Goal: Task Accomplishment & Management: Manage account settings

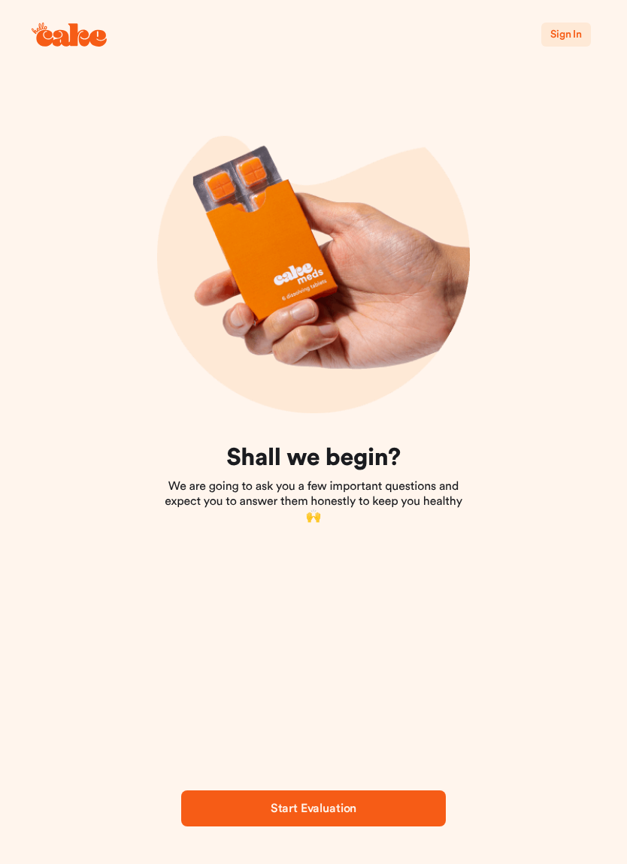
click at [569, 23] on button "Sign In" at bounding box center [566, 35] width 50 height 24
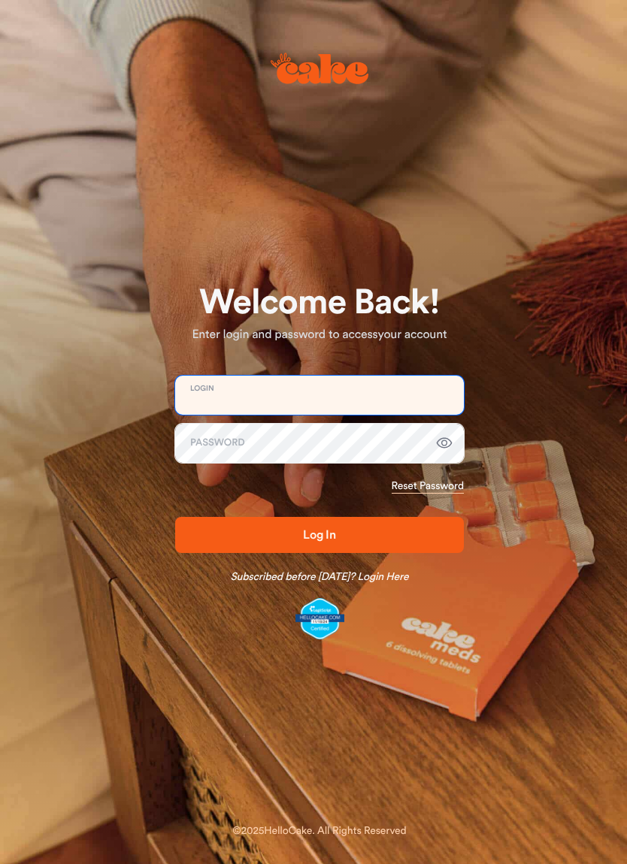
click at [230, 401] on input "email" at bounding box center [319, 395] width 289 height 39
type input "**********"
click at [319, 534] on button "Log In" at bounding box center [319, 535] width 289 height 36
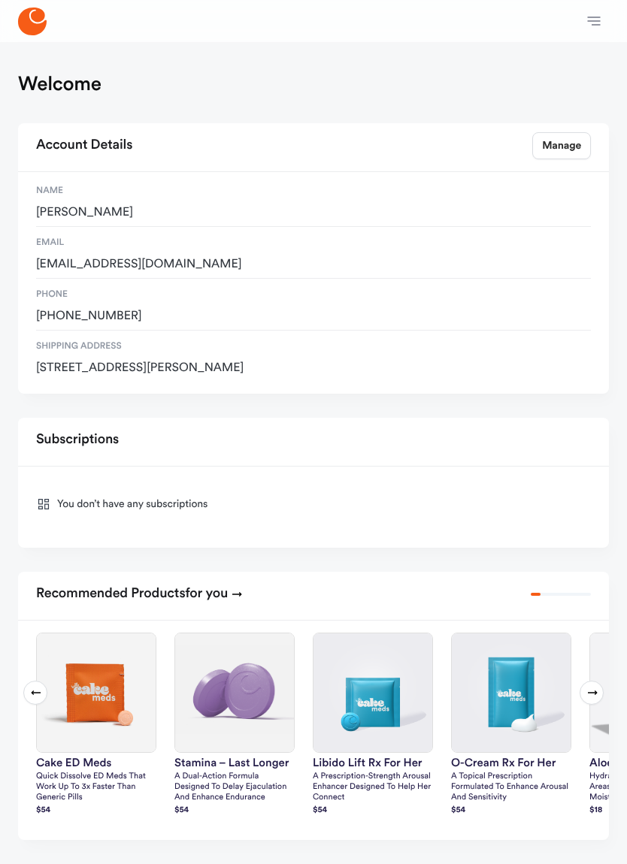
click at [589, 16] on icon "button" at bounding box center [594, 21] width 18 height 18
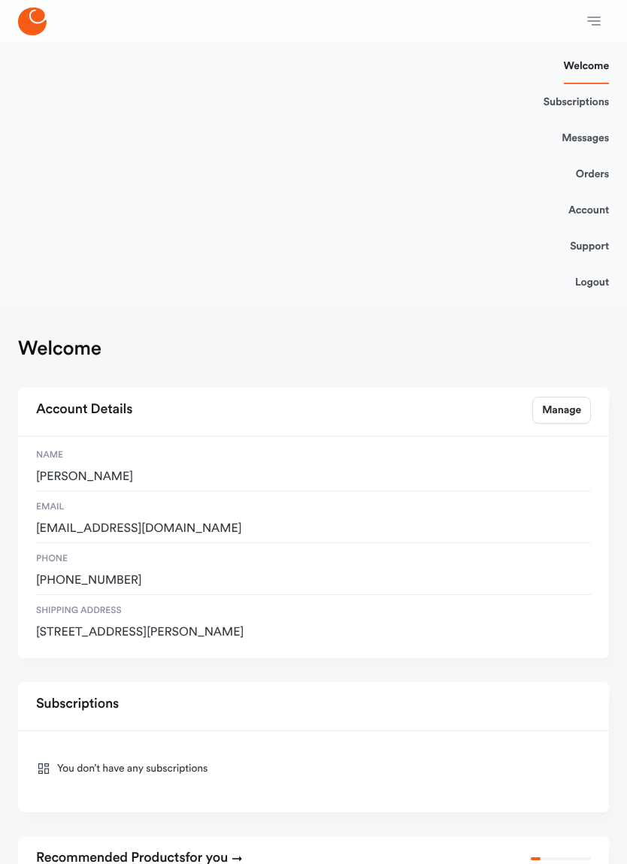
click at [583, 176] on link "Orders" at bounding box center [592, 174] width 33 height 36
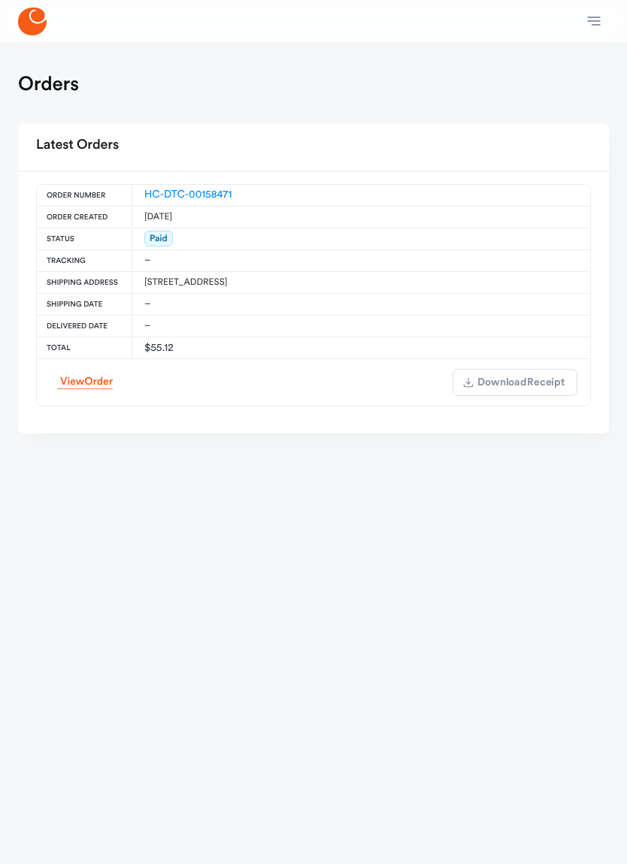
click at [172, 458] on html "Welcome Subscriptions Messages Orders Account Support Logout Orders Latest Orde…" at bounding box center [313, 229] width 627 height 458
click at [122, 458] on html "Welcome Subscriptions Messages Orders Account Support Logout Orders Latest Orde…" at bounding box center [313, 229] width 627 height 458
click at [38, 10] on icon at bounding box center [32, 22] width 29 height 28
